Goal: Find specific page/section: Find specific page/section

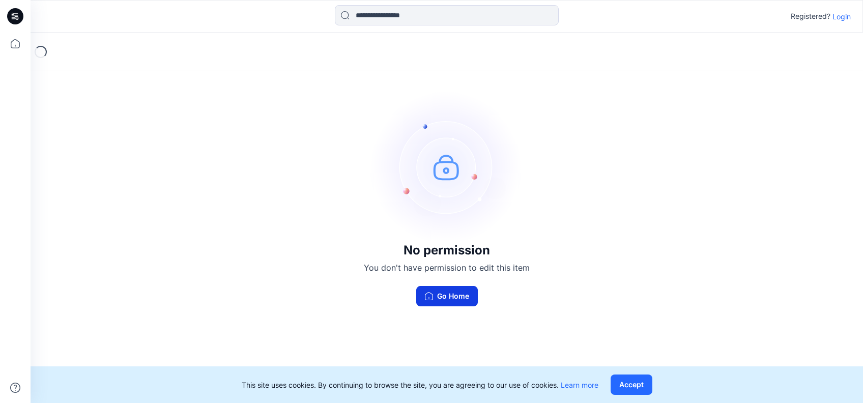
click at [456, 297] on button "Go Home" at bounding box center [447, 296] width 62 height 20
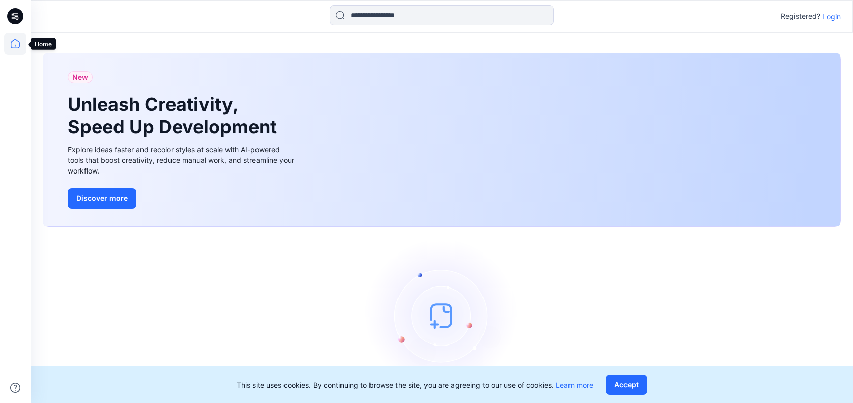
click at [18, 41] on icon at bounding box center [15, 44] width 22 height 22
click at [14, 47] on icon at bounding box center [15, 44] width 22 height 22
click at [835, 14] on p "Login" at bounding box center [832, 16] width 18 height 11
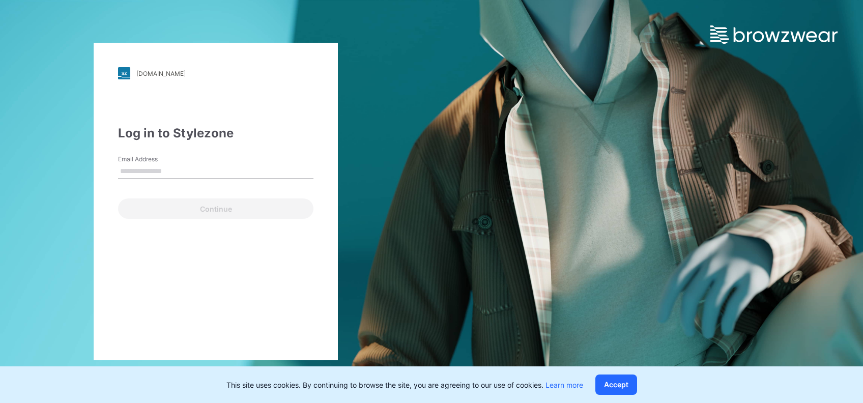
click at [160, 173] on input "Email Address" at bounding box center [215, 171] width 195 height 15
type input "**********"
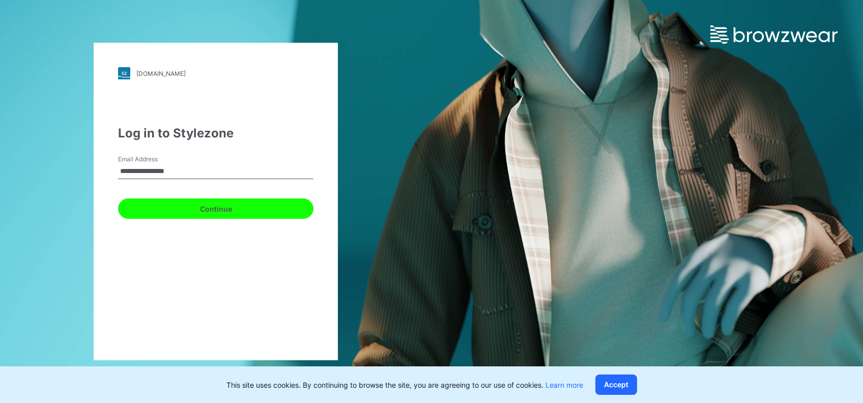
click at [229, 213] on button "Continue" at bounding box center [215, 209] width 195 height 20
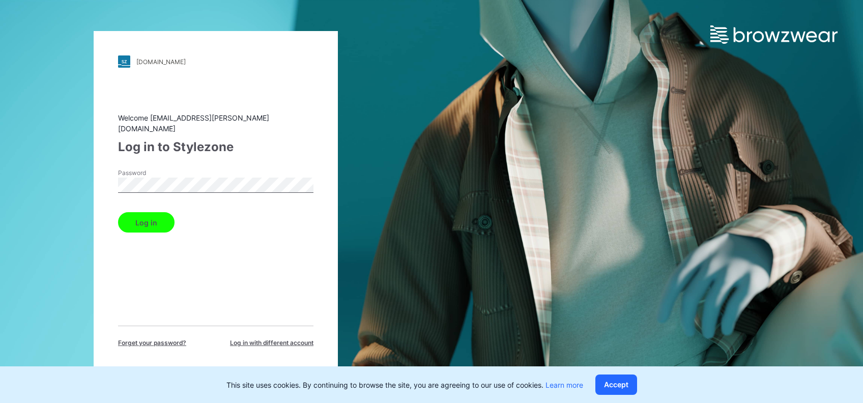
click at [137, 214] on button "Log in" at bounding box center [146, 222] width 57 height 20
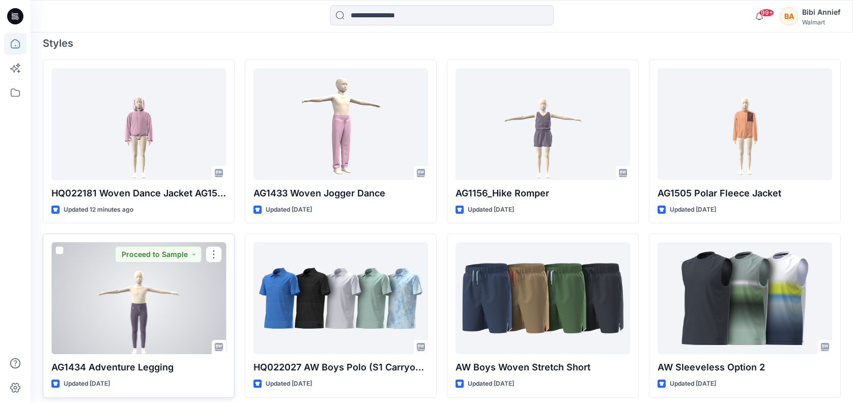
scroll to position [271, 0]
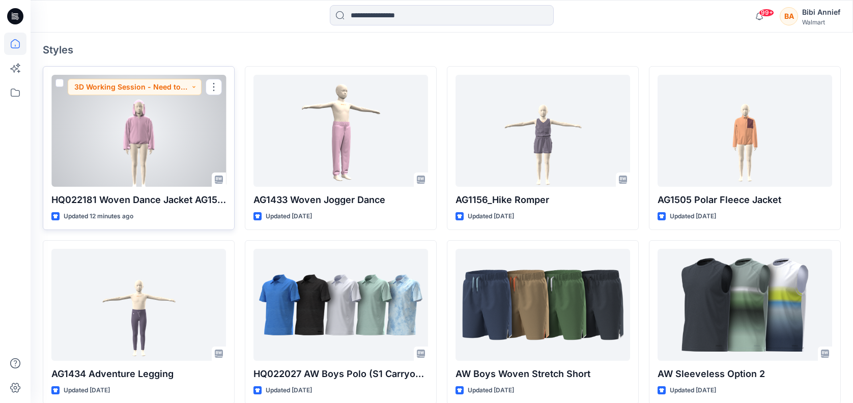
click at [94, 198] on p "HQ022181 Woven Dance Jacket AG1503" at bounding box center [138, 200] width 175 height 14
click at [127, 201] on p "HQ022181 Woven Dance Jacket AG1503" at bounding box center [138, 200] width 175 height 14
click at [127, 194] on p "HQ022181 Woven Dance Jacket AG1503" at bounding box center [138, 200] width 175 height 14
click at [134, 143] on div at bounding box center [138, 131] width 175 height 112
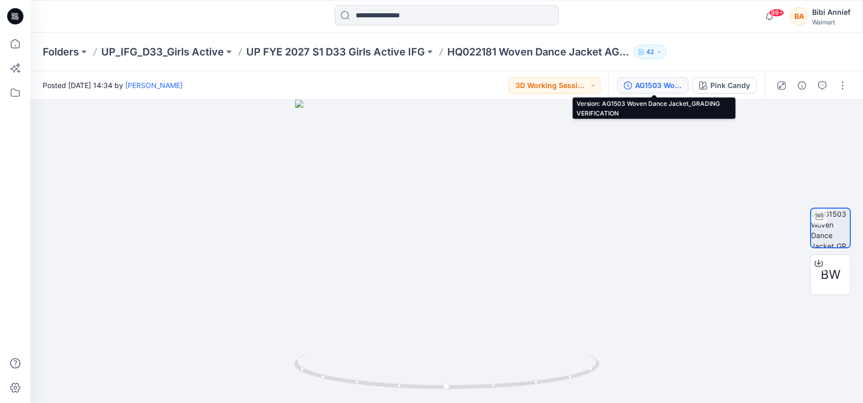
click at [663, 84] on div "AG1503 Woven Dance Jacket_GRADING VERIFICATION" at bounding box center [658, 85] width 47 height 11
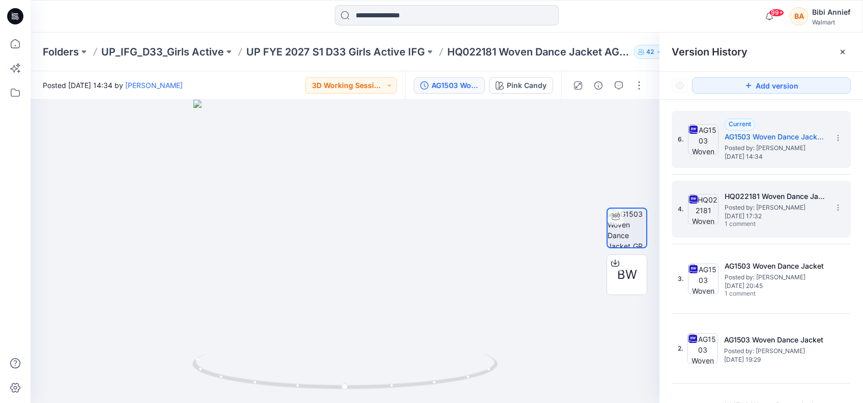
click at [757, 206] on span "Posted by: [PERSON_NAME]" at bounding box center [776, 208] width 102 height 10
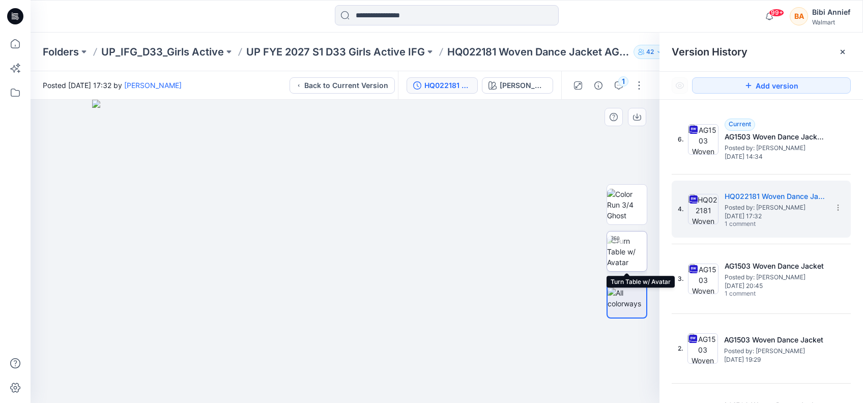
click at [629, 257] on img at bounding box center [627, 252] width 40 height 32
